Goal: Information Seeking & Learning: Learn about a topic

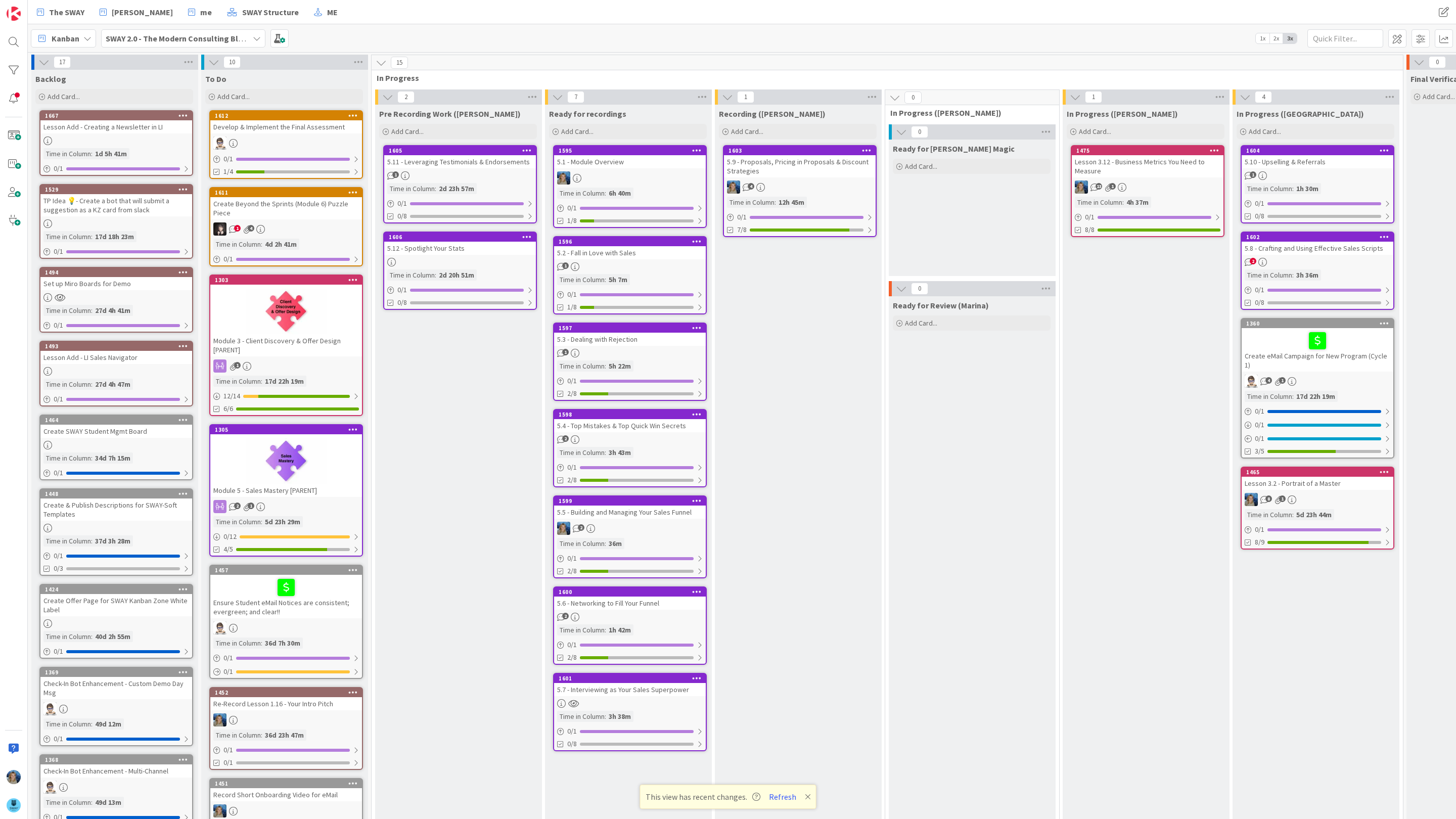
scroll to position [109, 161]
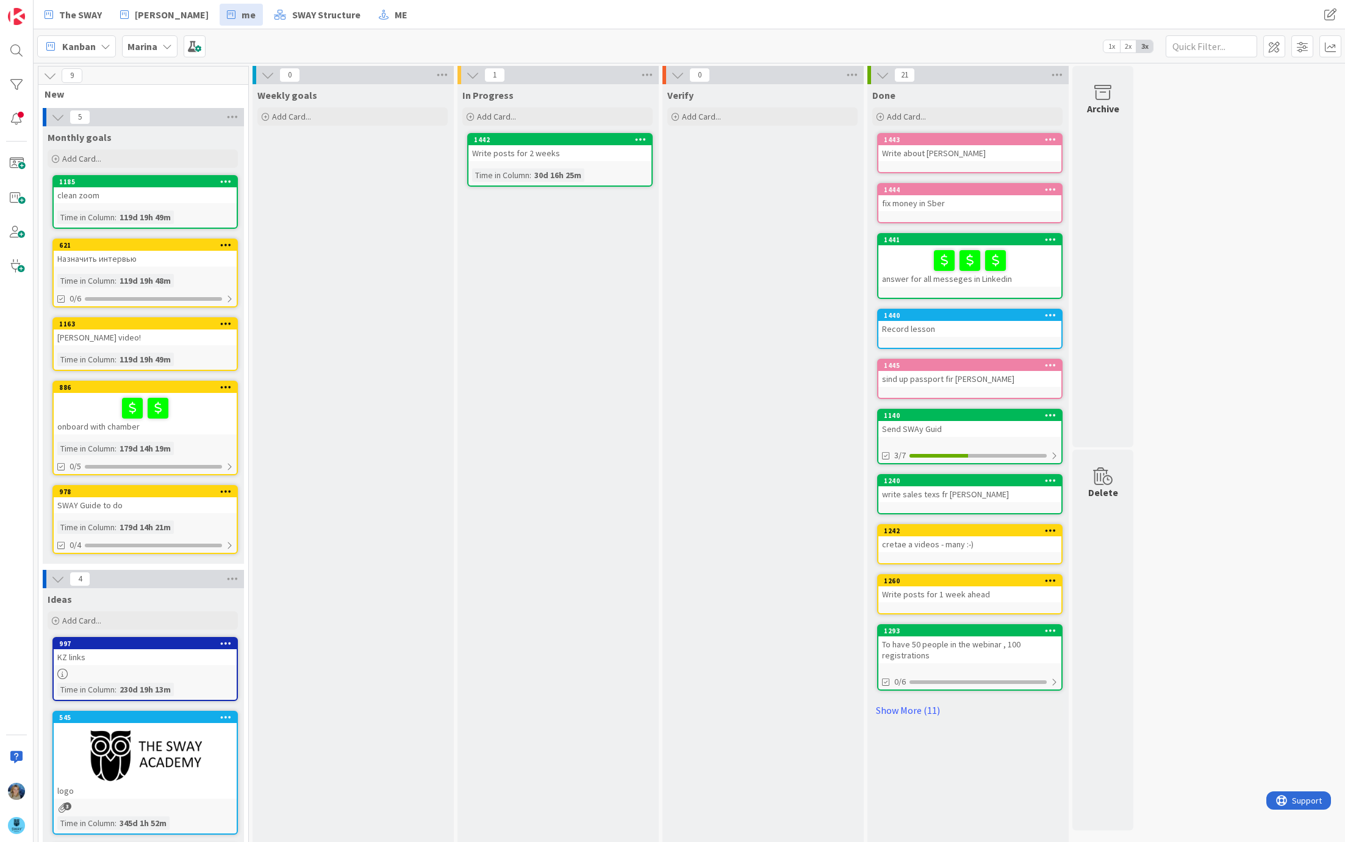
click at [162, 42] on icon at bounding box center [167, 46] width 10 height 10
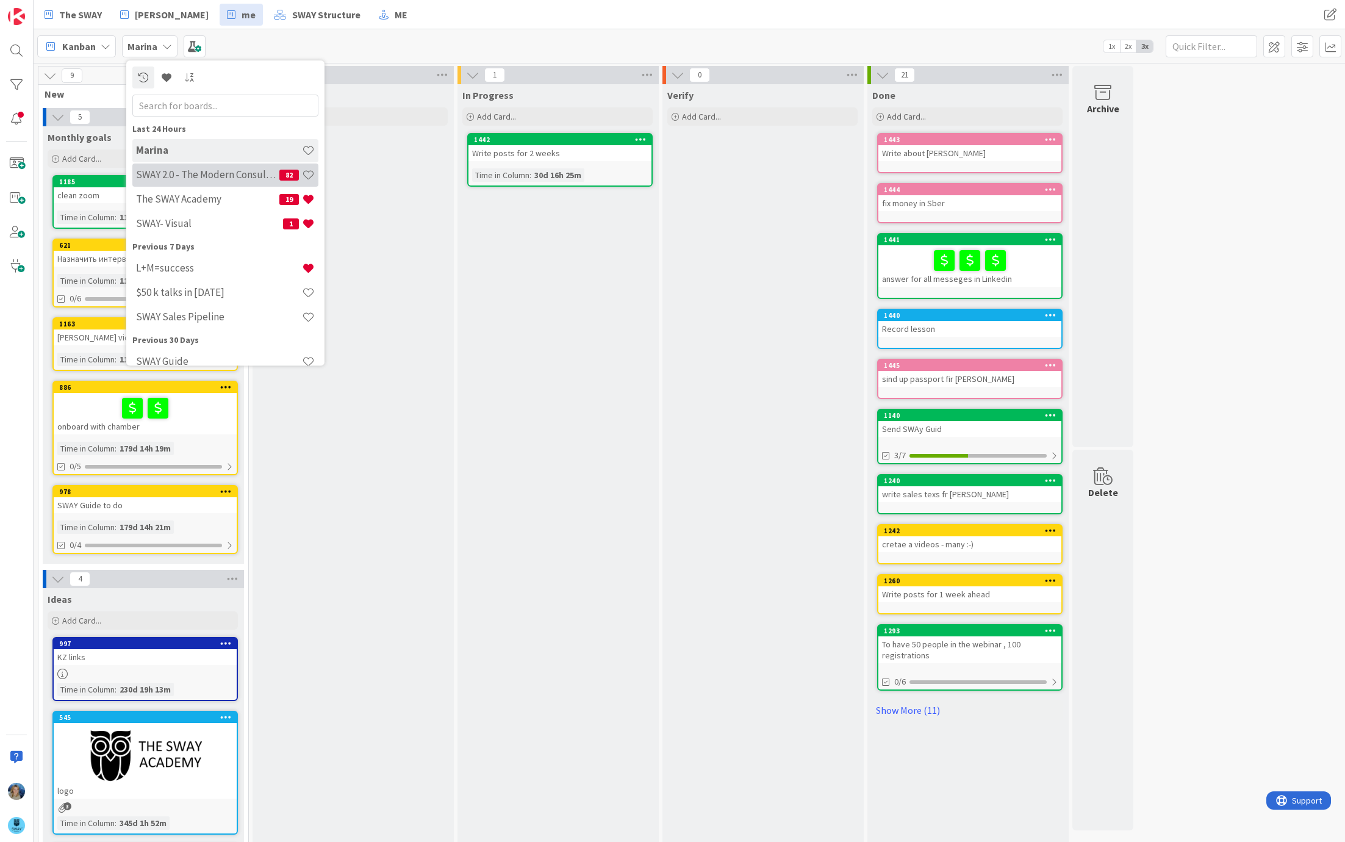
click at [185, 172] on h4 "SWAY 2.0 - The Modern Consulting Blueprint" at bounding box center [207, 175] width 143 height 12
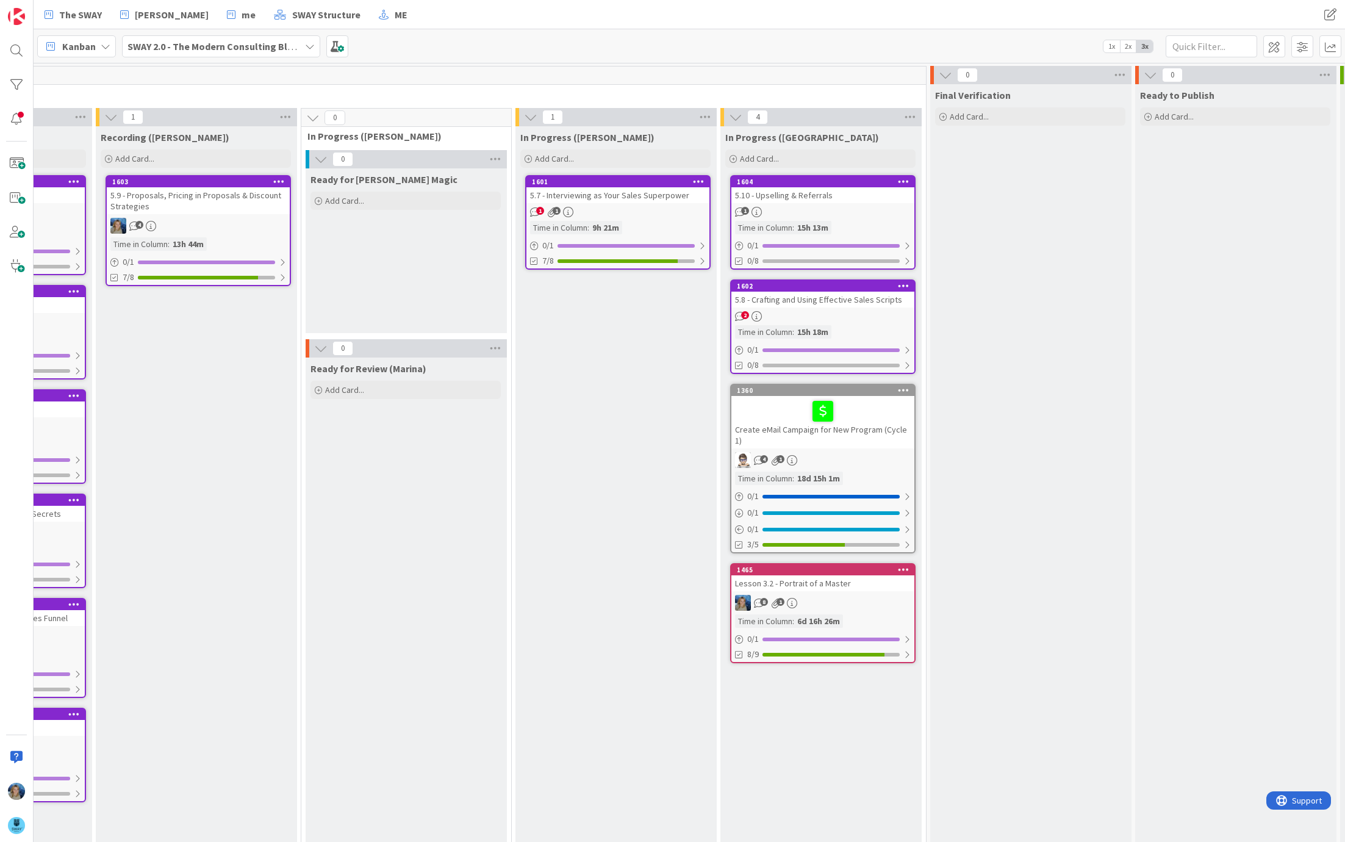
scroll to position [0, 1031]
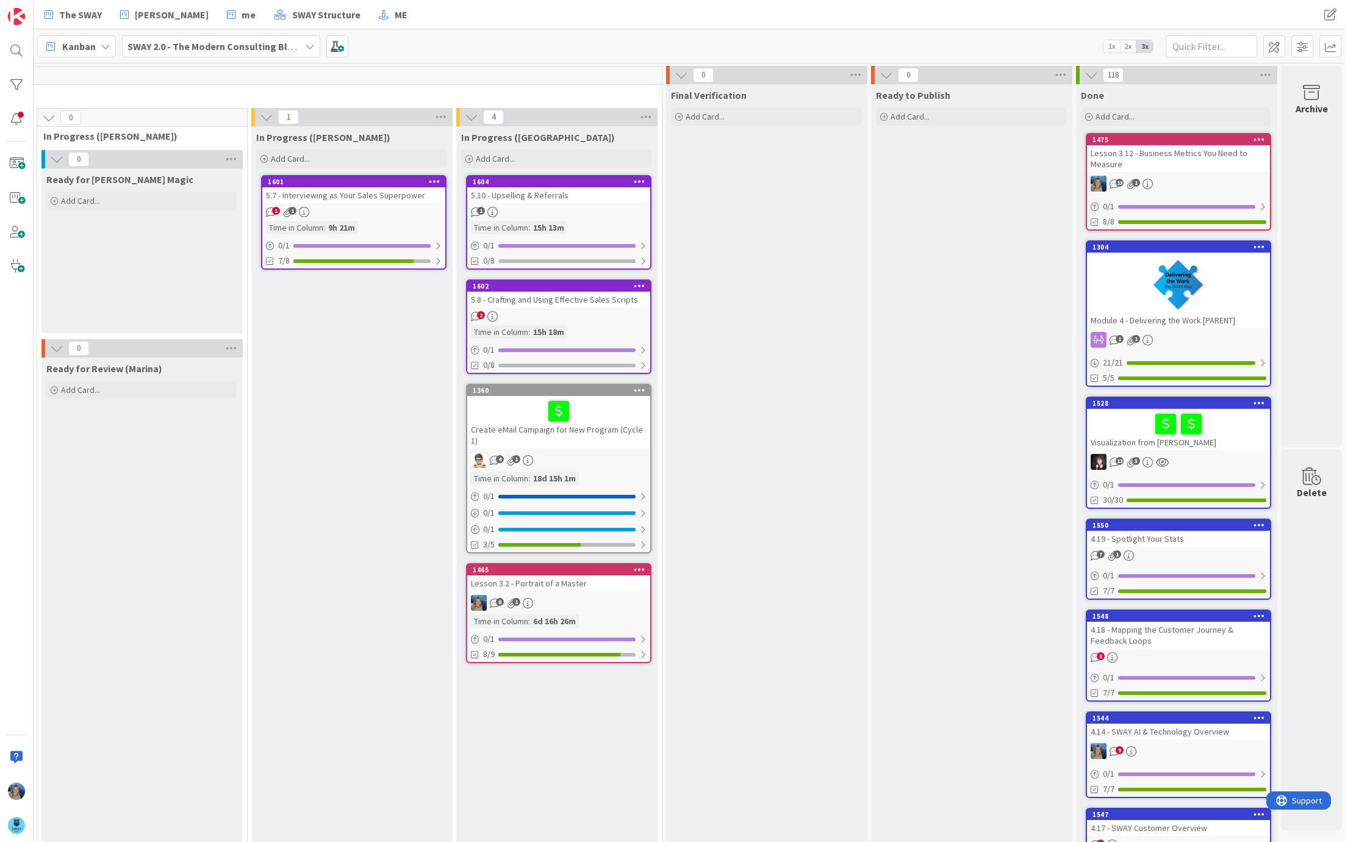
click at [1112, 45] on span "1x" at bounding box center [1112, 46] width 16 height 12
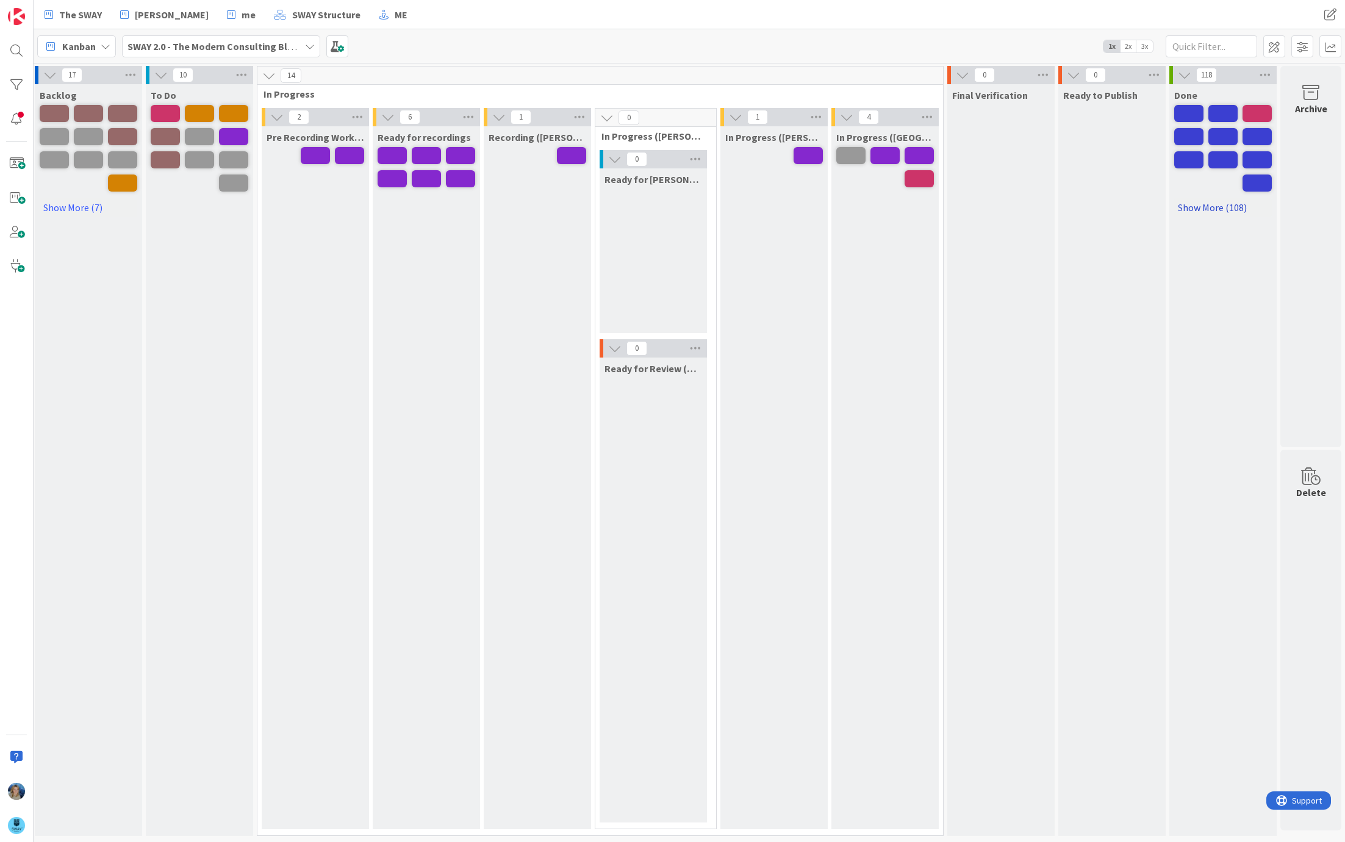
click at [1188, 204] on link "Show More (108)" at bounding box center [1223, 208] width 98 height 20
